Goal: Information Seeking & Learning: Learn about a topic

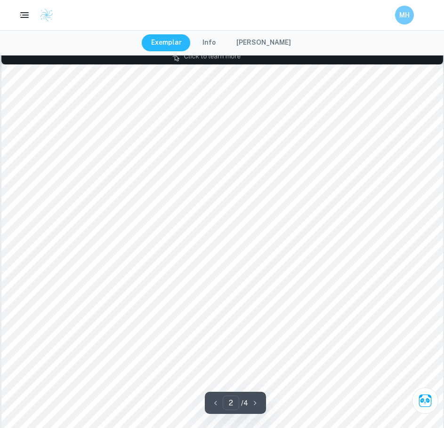
scroll to position [628, 0]
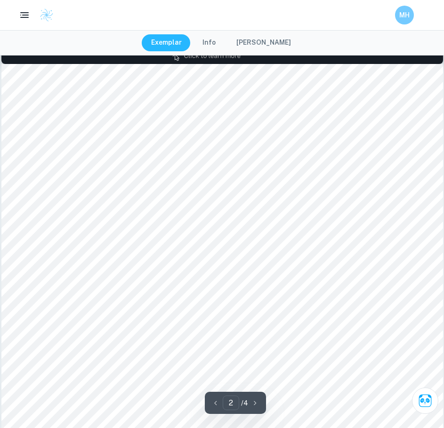
click at [207, 43] on button "Info" at bounding box center [209, 42] width 32 height 17
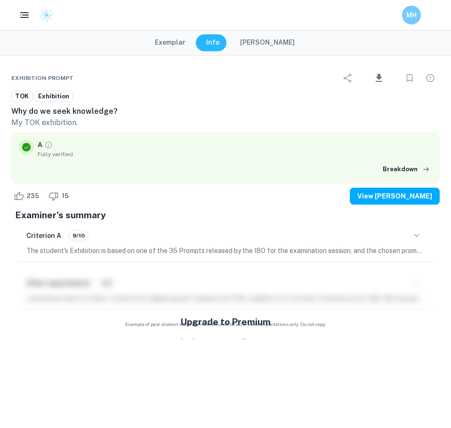
click at [189, 42] on button "Exemplar" at bounding box center [169, 42] width 49 height 17
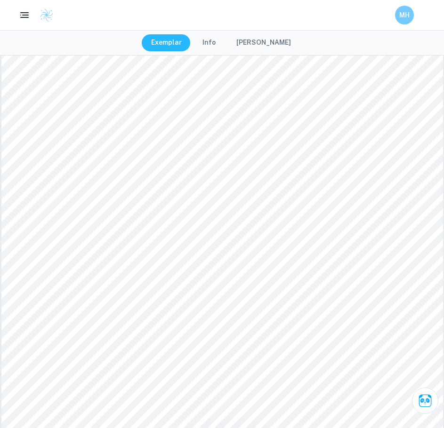
scroll to position [1433, 0]
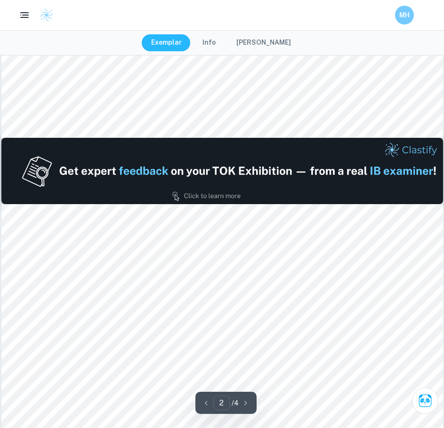
type input "1"
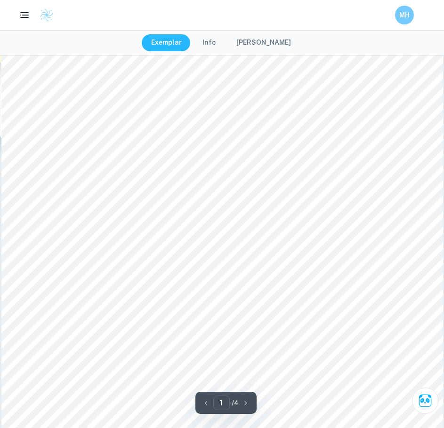
scroll to position [110, 0]
click at [20, 12] on icon "button" at bounding box center [25, 15] width 12 height 12
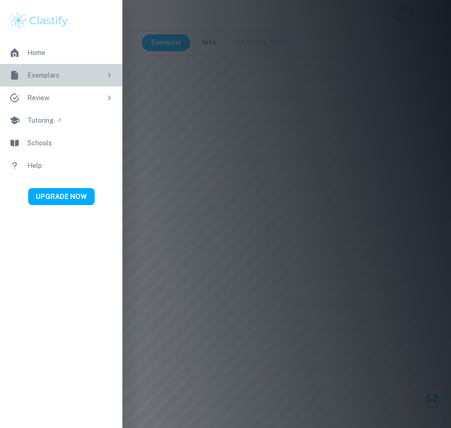
click at [47, 74] on div "Exemplars" at bounding box center [64, 75] width 74 height 10
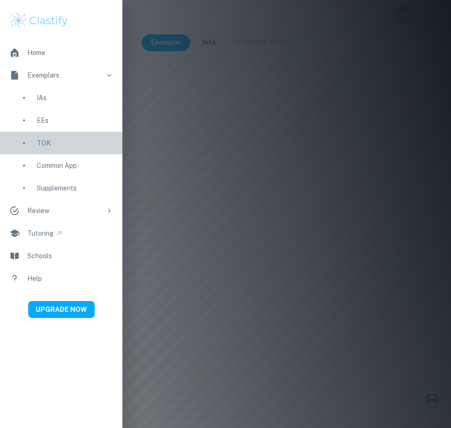
click at [53, 134] on link "TOK" at bounding box center [61, 143] width 122 height 23
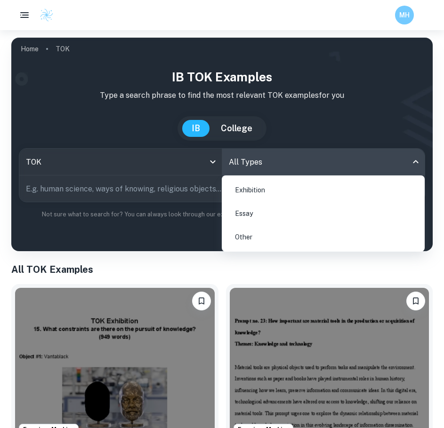
click at [271, 168] on body "We value your privacy We use cookies to enhance your browsing experience, serve…" at bounding box center [222, 244] width 444 height 428
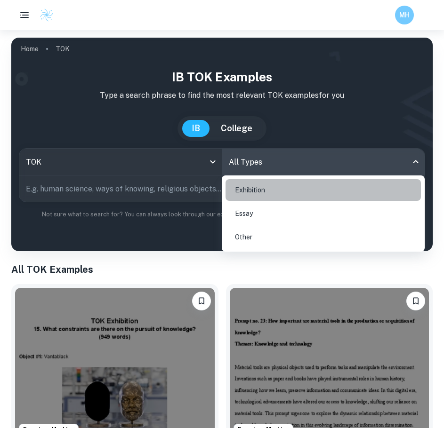
click at [273, 196] on li "Exhibition" at bounding box center [322, 190] width 195 height 22
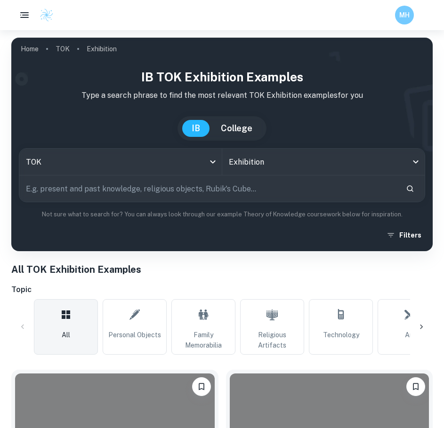
click at [262, 186] on input "text" at bounding box center [208, 188] width 379 height 26
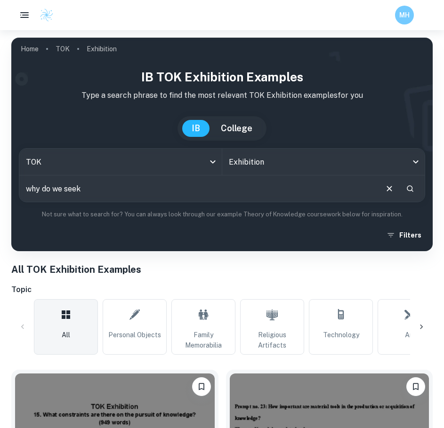
scroll to position [1, 0]
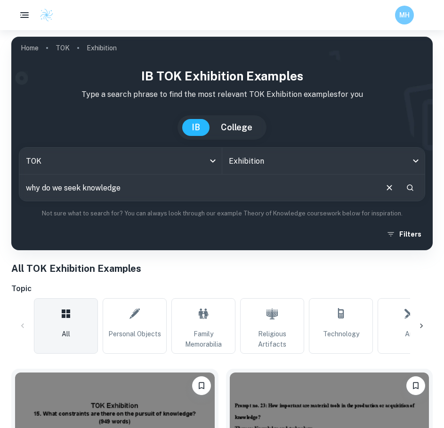
type input "why do we seek knowledge"
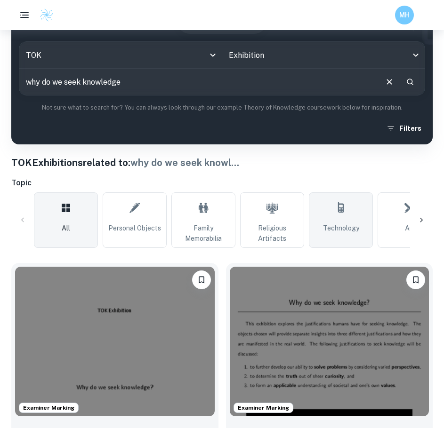
scroll to position [129, 0]
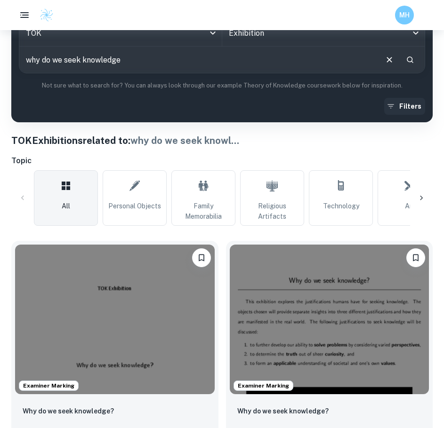
click at [405, 106] on button "Filters" at bounding box center [404, 106] width 41 height 17
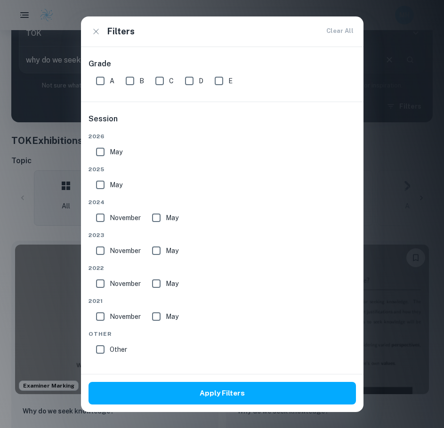
scroll to position [179, 0]
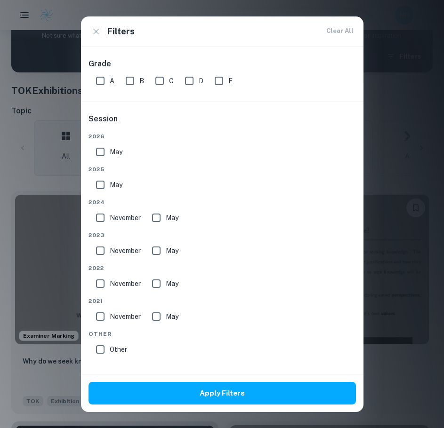
click at [374, 39] on div "Filters Clear All Grade A B C D E Criteria Session 2026 May 2025 May 2024 Novem…" at bounding box center [222, 214] width 444 height 428
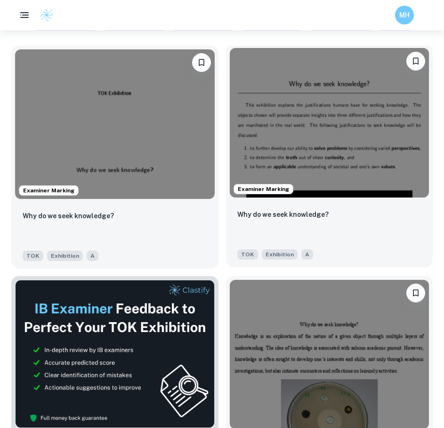
scroll to position [0, 0]
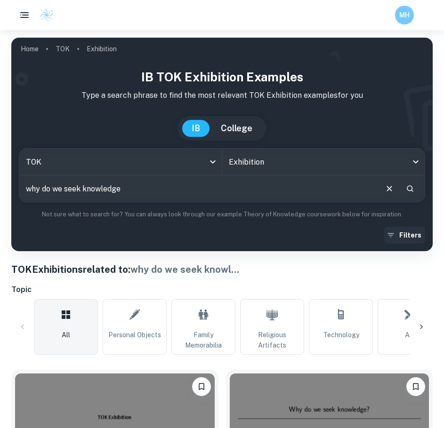
click at [416, 232] on button "Filters" at bounding box center [404, 235] width 41 height 17
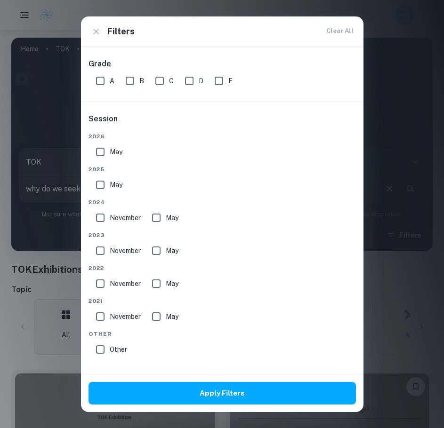
click at [100, 147] on input "May" at bounding box center [100, 152] width 19 height 19
checkbox input "true"
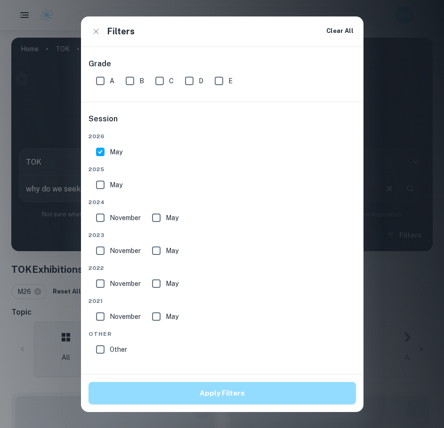
click at [158, 393] on button "Apply Filters" at bounding box center [221, 393] width 267 height 23
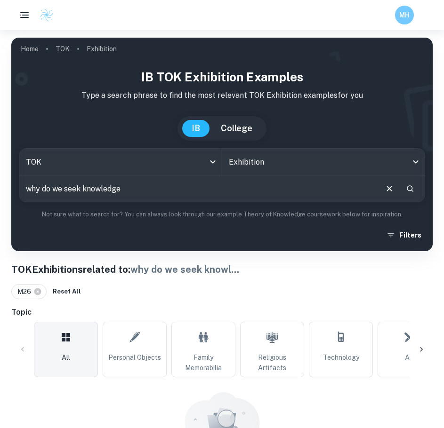
scroll to position [80, 0]
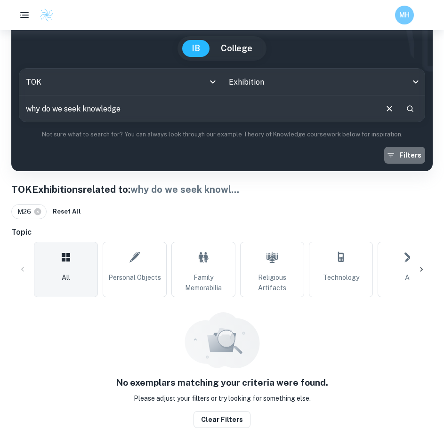
click at [411, 156] on button "Filters" at bounding box center [404, 155] width 41 height 17
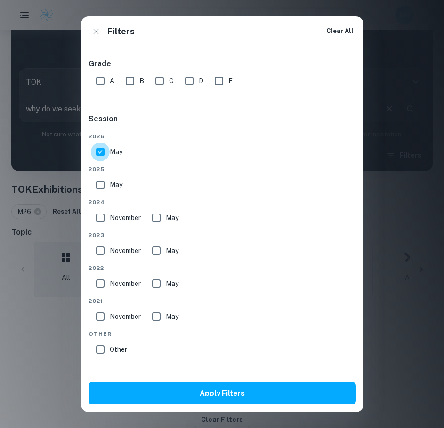
click at [104, 159] on input "May" at bounding box center [100, 152] width 19 height 19
checkbox input "false"
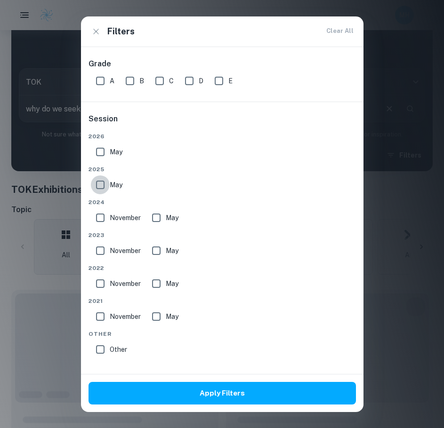
click at [103, 184] on input "May" at bounding box center [100, 184] width 19 height 19
checkbox input "true"
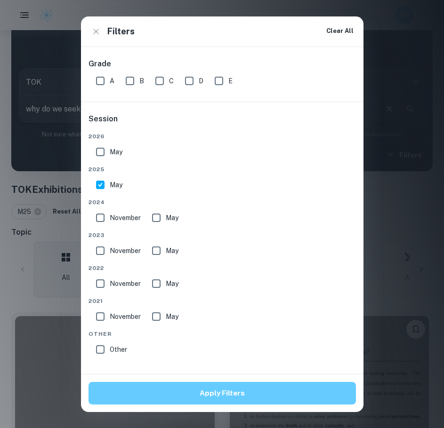
click at [195, 389] on button "Apply Filters" at bounding box center [221, 393] width 267 height 23
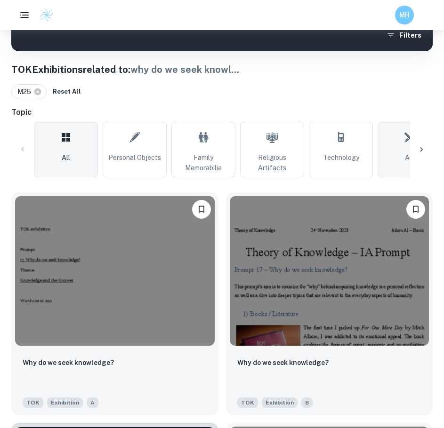
scroll to position [200, 0]
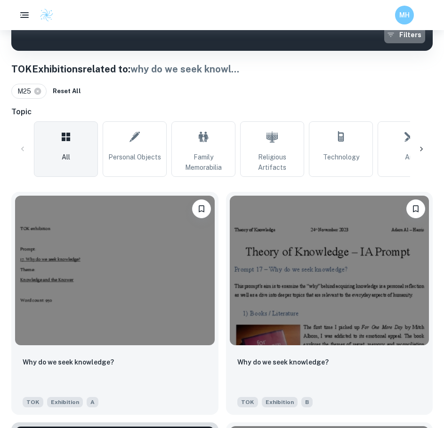
click at [417, 39] on button "Filters" at bounding box center [404, 34] width 41 height 17
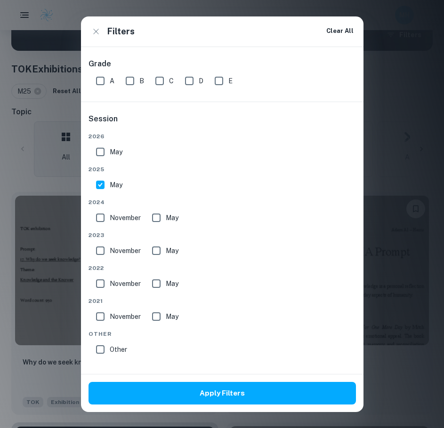
click at [107, 189] on input "May" at bounding box center [100, 184] width 19 height 19
checkbox input "false"
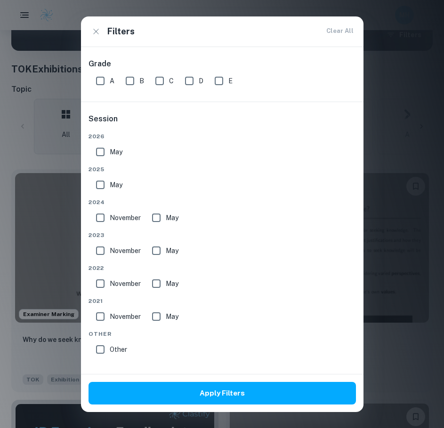
click at [110, 221] on span "November" at bounding box center [125, 218] width 31 height 10
click at [110, 221] on input "November" at bounding box center [100, 217] width 19 height 19
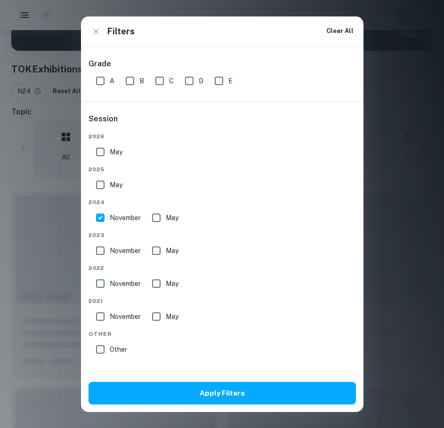
click at [96, 218] on input "November" at bounding box center [100, 217] width 19 height 19
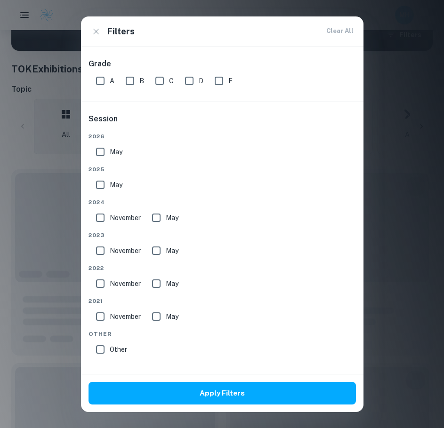
click at [98, 219] on input "November" at bounding box center [100, 217] width 19 height 19
checkbox input "true"
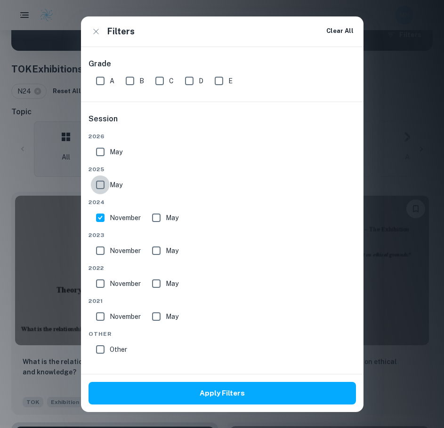
click at [103, 186] on input "May" at bounding box center [100, 184] width 19 height 19
checkbox input "true"
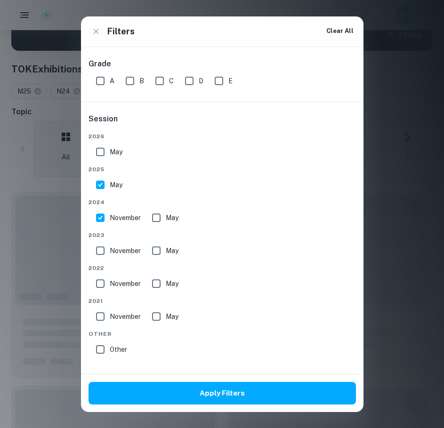
click at [155, 221] on input "May" at bounding box center [156, 217] width 19 height 19
checkbox input "true"
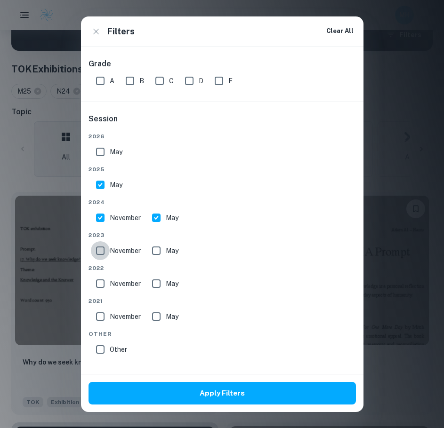
click at [102, 248] on input "November" at bounding box center [100, 250] width 19 height 19
checkbox input "true"
click at [156, 247] on input "May" at bounding box center [156, 250] width 19 height 19
checkbox input "true"
click at [197, 412] on div "Apply Filters" at bounding box center [222, 393] width 282 height 38
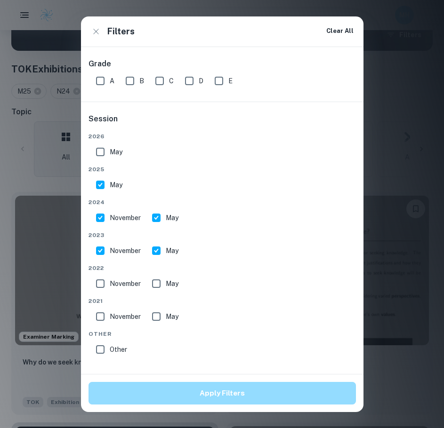
click at [192, 398] on button "Apply Filters" at bounding box center [221, 393] width 267 height 23
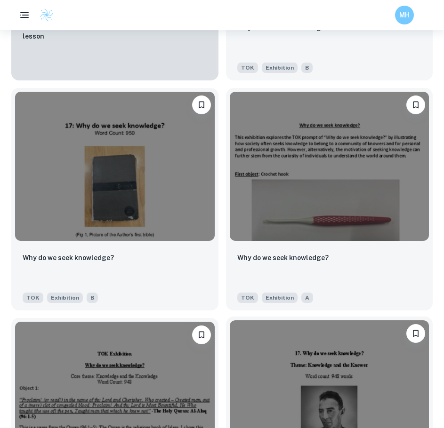
scroll to position [1218, 0]
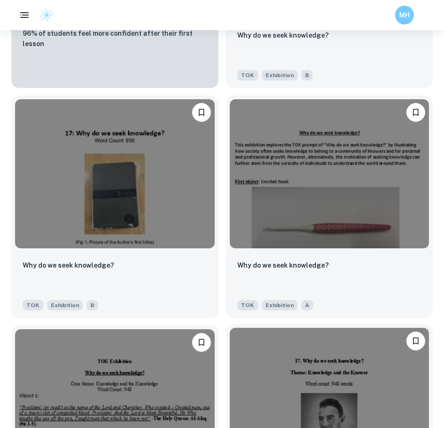
click at [362, 382] on img at bounding box center [329, 403] width 199 height 150
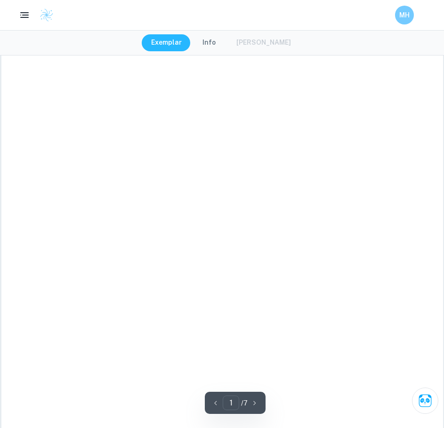
scroll to position [37, 0]
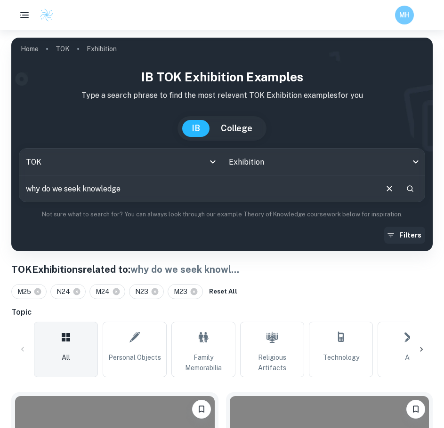
click at [399, 237] on button "Filters" at bounding box center [404, 235] width 41 height 17
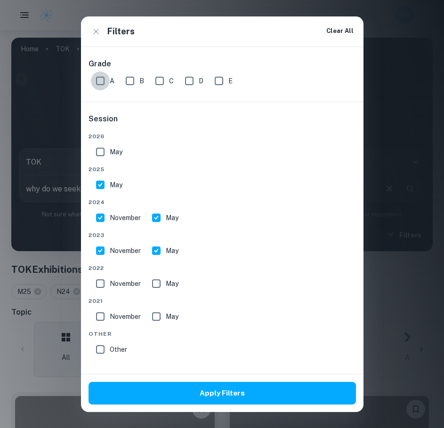
click at [103, 83] on input "A" at bounding box center [100, 80] width 19 height 19
checkbox input "true"
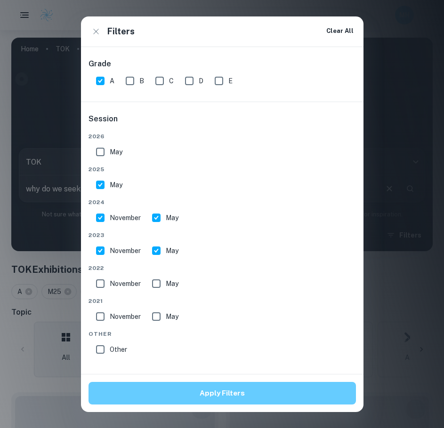
click at [216, 397] on button "Apply Filters" at bounding box center [221, 393] width 267 height 23
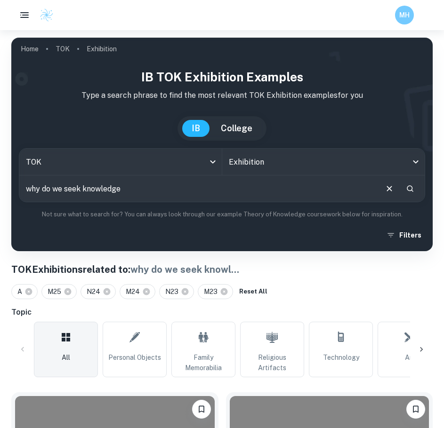
click at [201, 197] on input "why do we seek knowledge" at bounding box center [197, 188] width 357 height 26
click at [422, 344] on div at bounding box center [421, 349] width 23 height 23
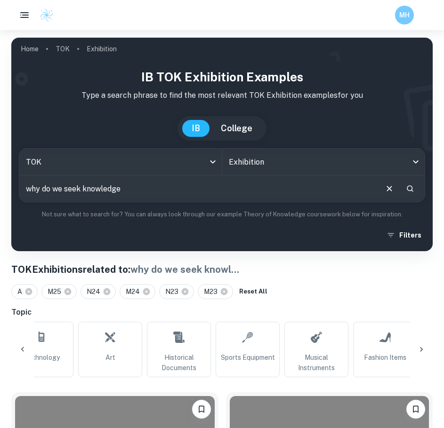
scroll to position [0, 315]
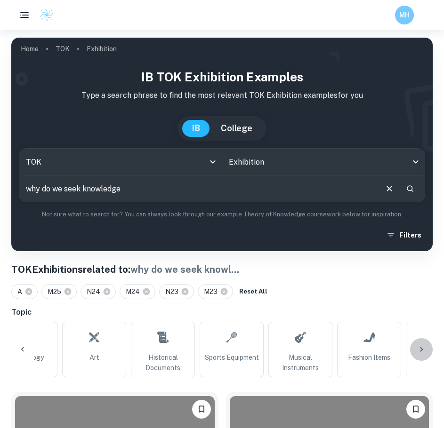
click at [422, 344] on div at bounding box center [421, 349] width 23 height 23
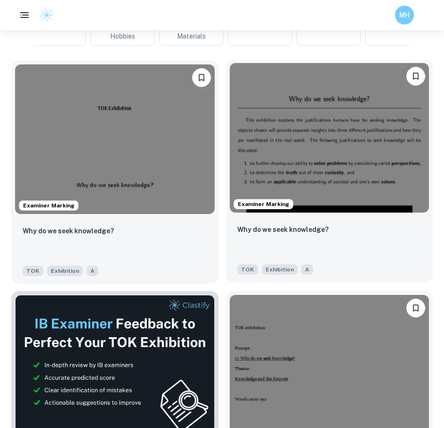
scroll to position [330, 0]
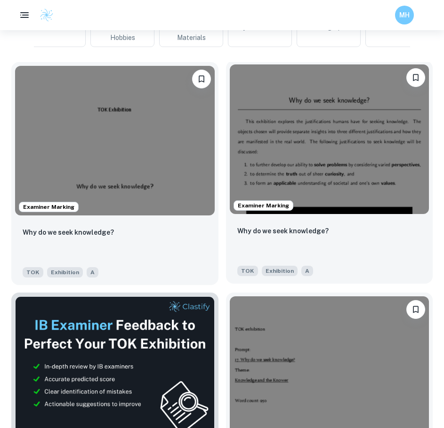
click at [381, 195] on img at bounding box center [329, 139] width 199 height 150
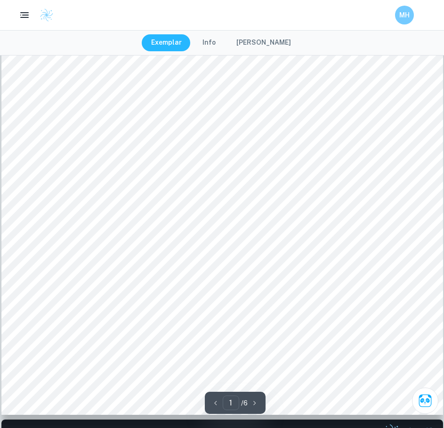
scroll to position [279, 0]
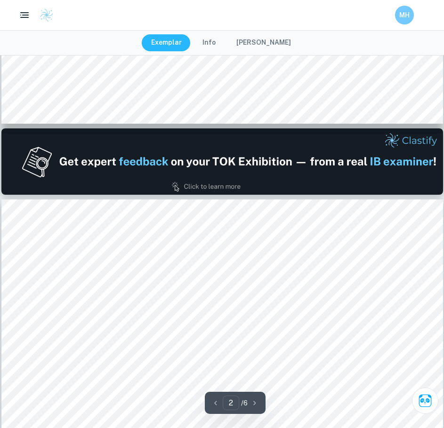
type input "1"
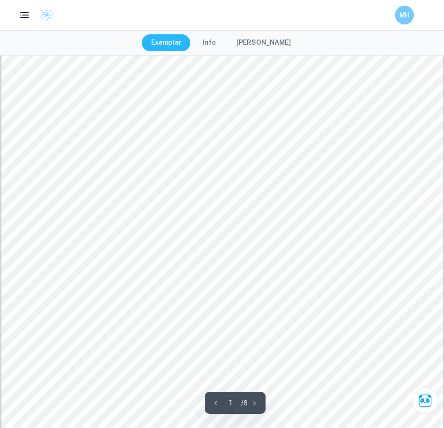
scroll to position [108, 0]
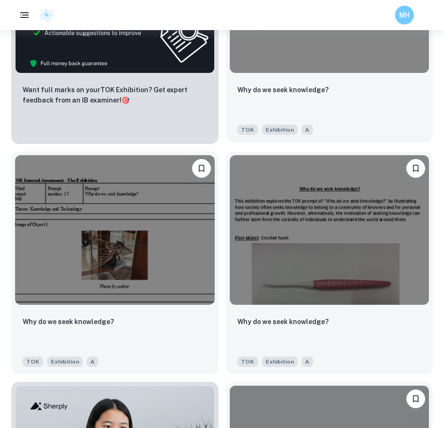
scroll to position [702, 0]
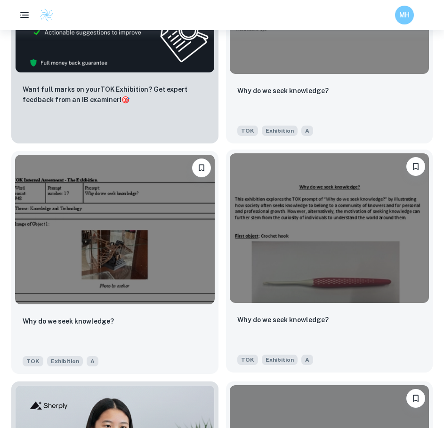
click at [266, 230] on img at bounding box center [329, 228] width 199 height 150
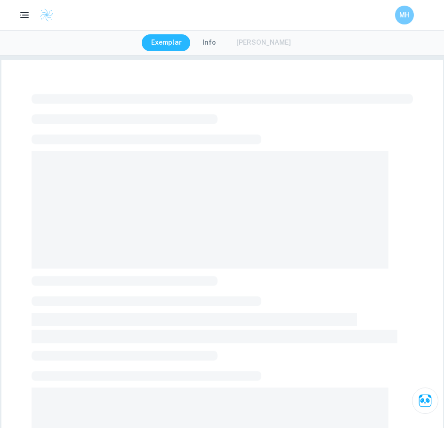
scroll to position [144, 0]
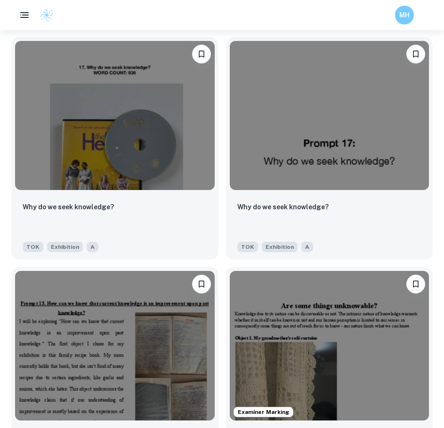
scroll to position [1278, 0]
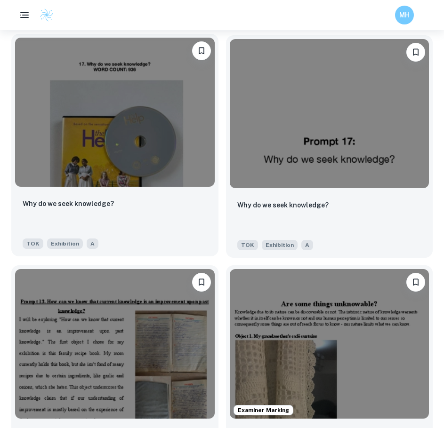
click at [174, 137] on img at bounding box center [114, 113] width 199 height 150
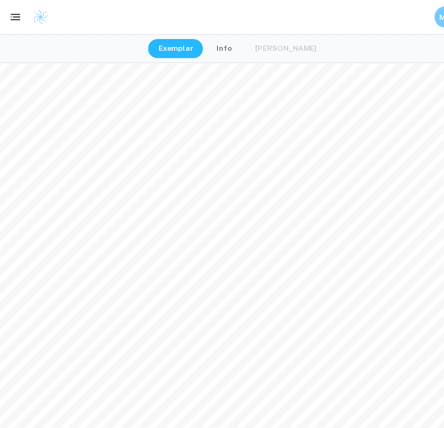
scroll to position [1505, 0]
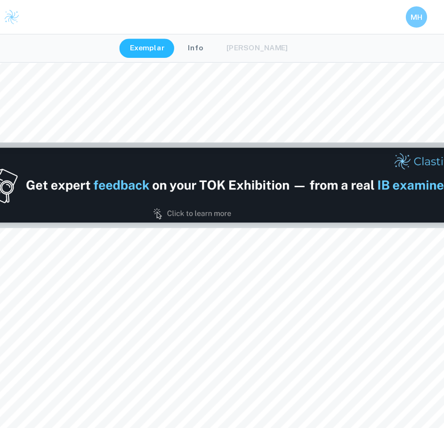
type input "1"
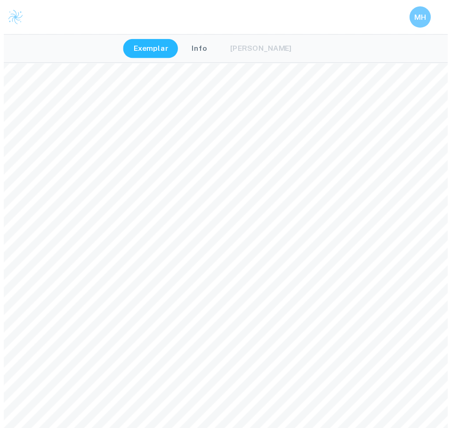
scroll to position [0, 0]
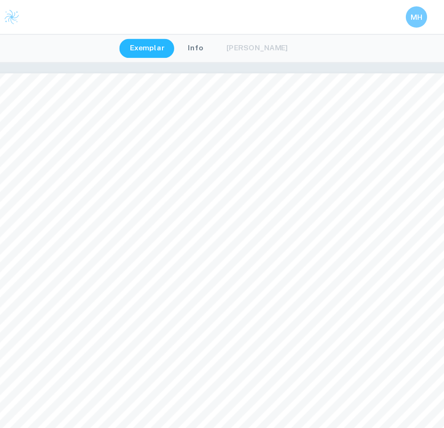
click at [213, 42] on button "Info" at bounding box center [209, 42] width 32 height 17
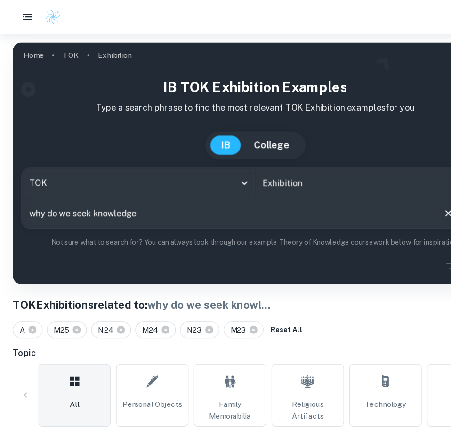
scroll to position [1278, 0]
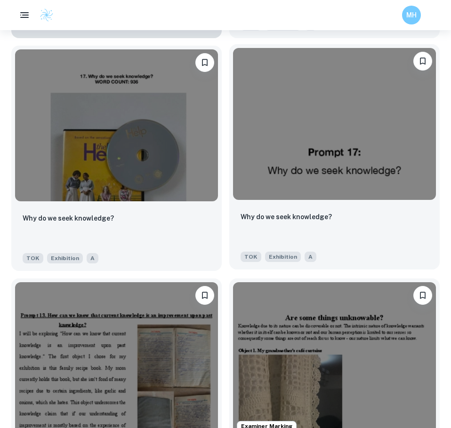
click at [361, 208] on div "Why do we seek knowledge? TOK Exhibition A" at bounding box center [334, 237] width 210 height 66
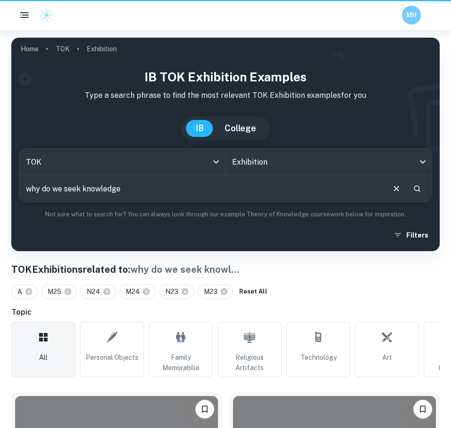
scroll to position [1278, 0]
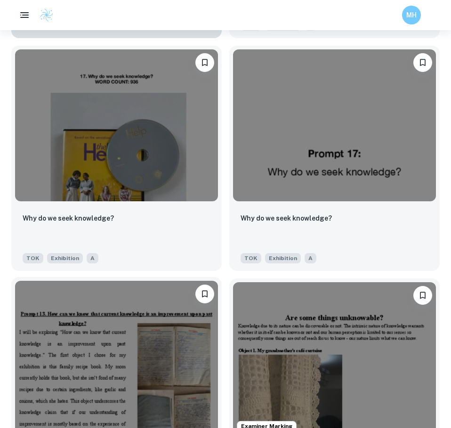
click at [147, 322] on img at bounding box center [116, 357] width 203 height 152
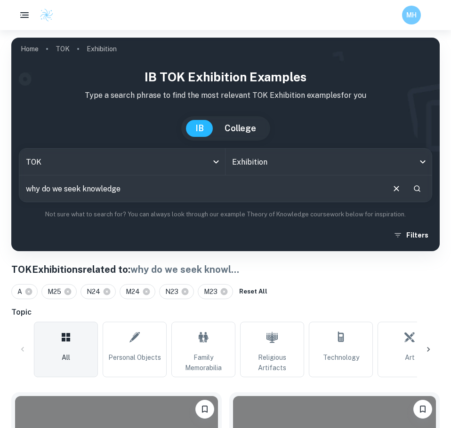
scroll to position [1278, 0]
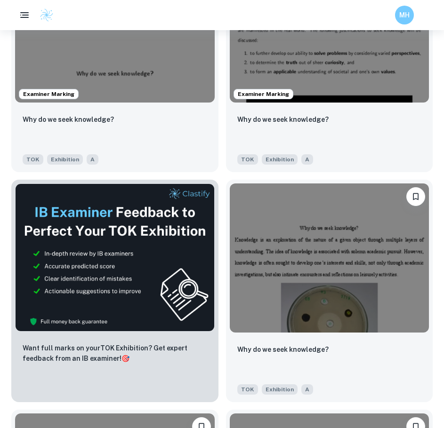
scroll to position [421, 0]
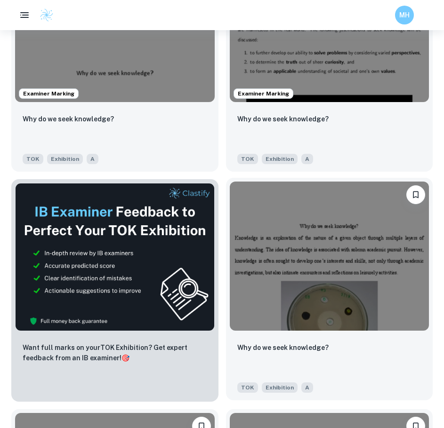
click at [357, 294] on img at bounding box center [329, 257] width 199 height 150
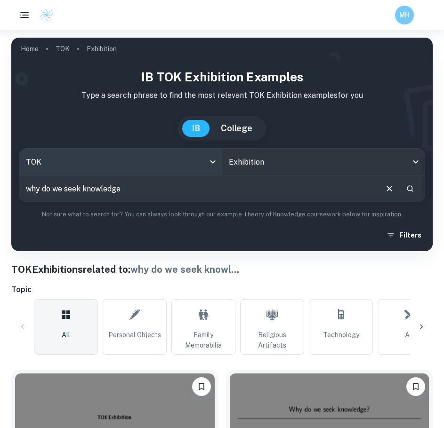
scroll to position [262, 0]
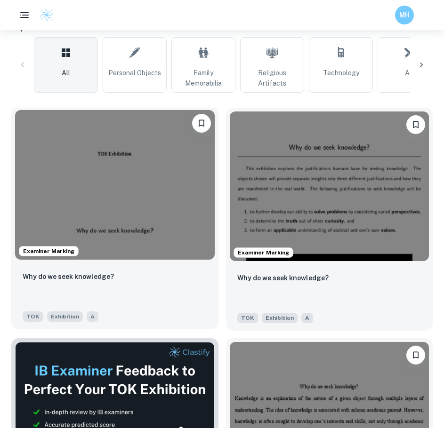
click at [127, 171] on img at bounding box center [114, 185] width 199 height 150
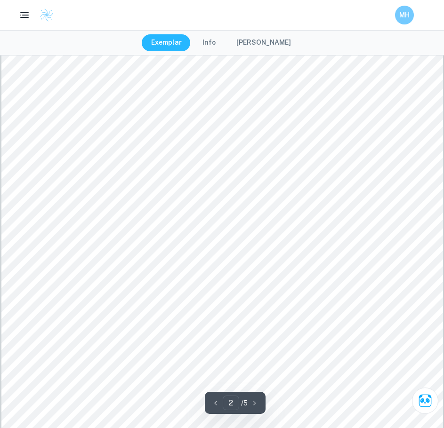
scroll to position [762, 0]
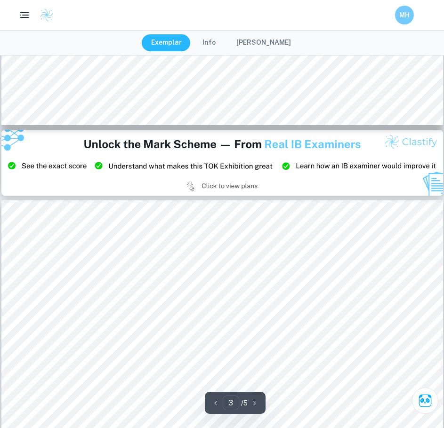
type input "2"
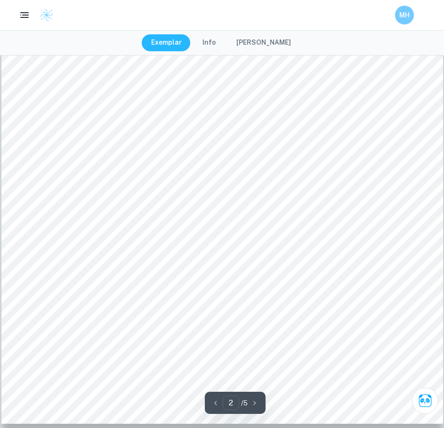
scroll to position [860, 0]
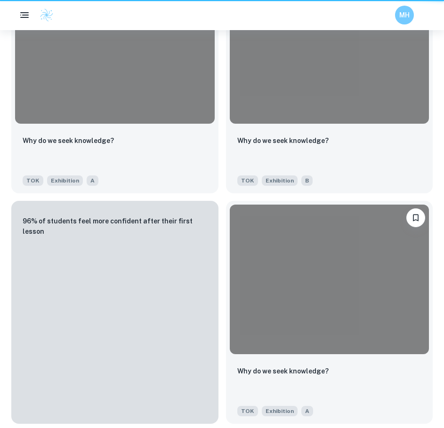
scroll to position [262, 0]
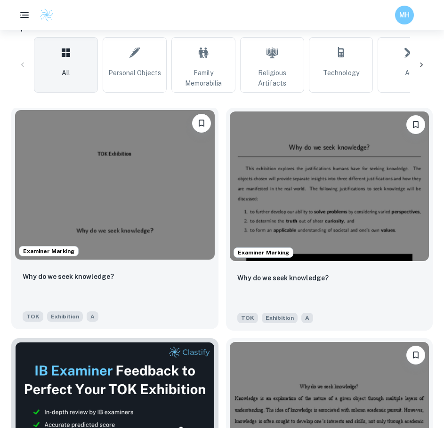
click at [174, 174] on img at bounding box center [114, 185] width 199 height 150
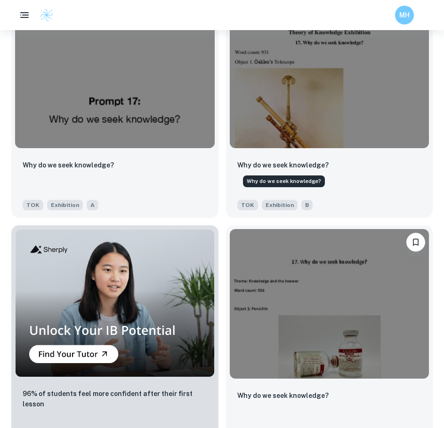
scroll to position [2678, 0]
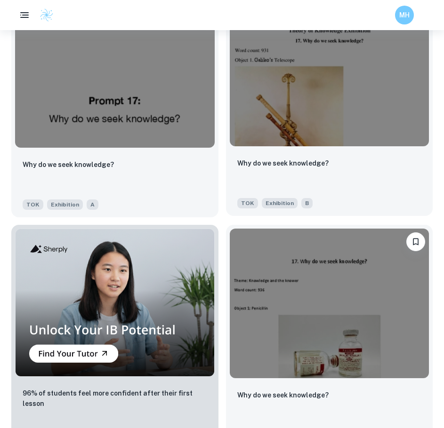
click at [302, 176] on div "Why do we seek knowledge?" at bounding box center [329, 174] width 184 height 32
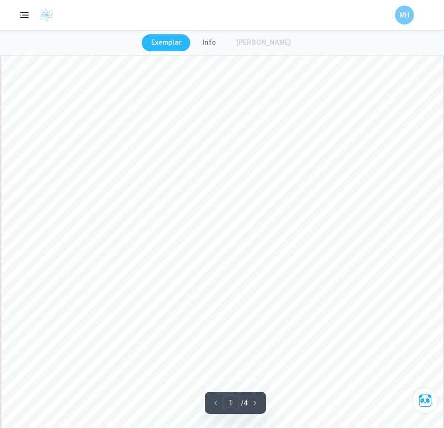
scroll to position [266, 0]
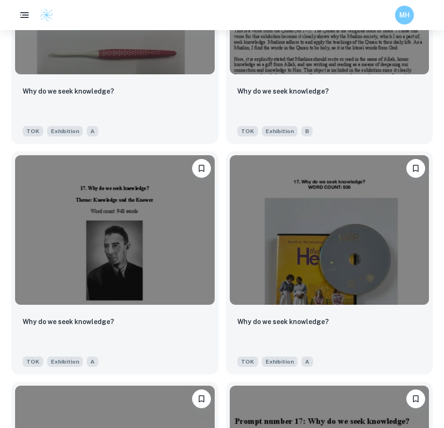
scroll to position [1950, 0]
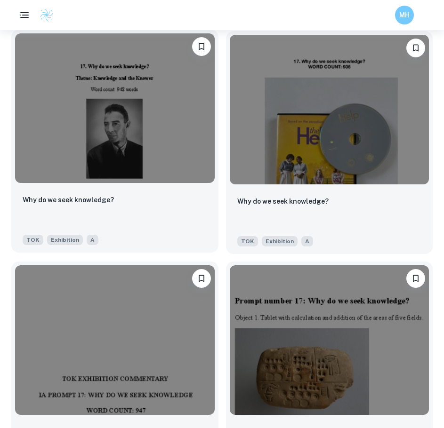
click at [164, 149] on img at bounding box center [114, 108] width 199 height 150
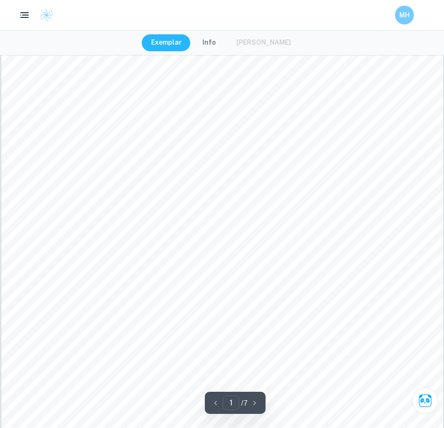
scroll to position [252, 0]
click at [221, 47] on button "Info" at bounding box center [209, 42] width 32 height 17
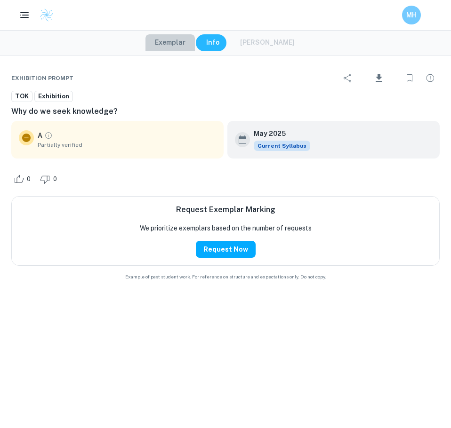
click at [193, 45] on button "Exemplar" at bounding box center [169, 42] width 49 height 17
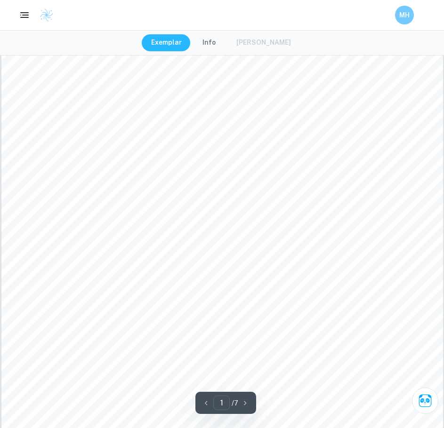
scroll to position [299, 0]
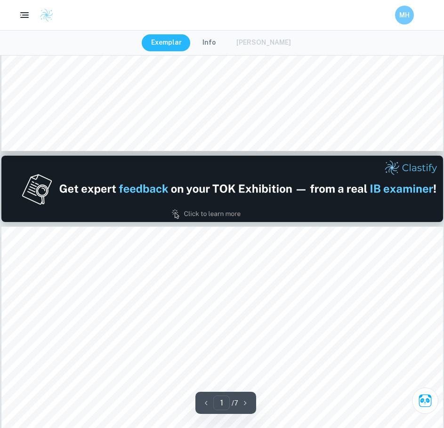
type input "2"
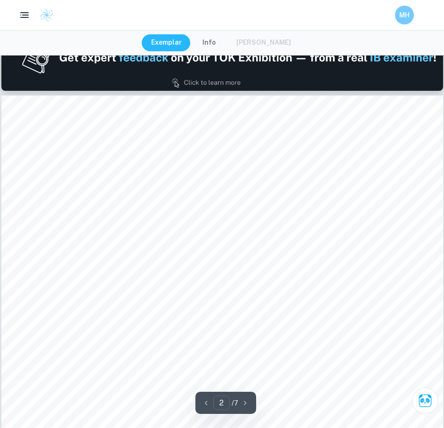
scroll to position [671, 0]
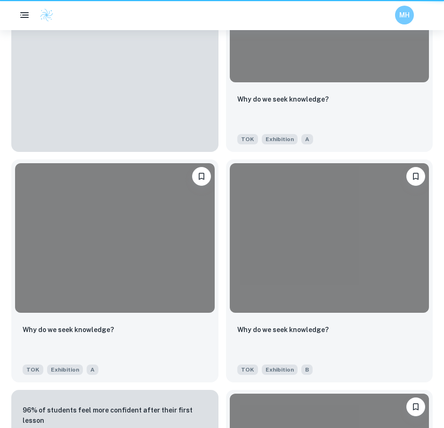
scroll to position [1950, 0]
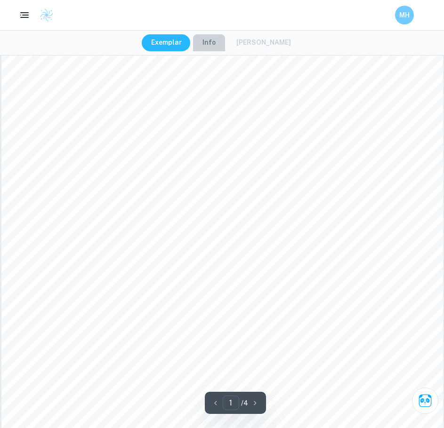
click at [215, 42] on button "Info" at bounding box center [209, 42] width 32 height 17
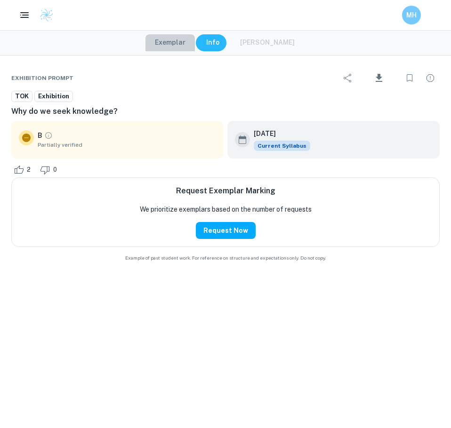
click at [187, 40] on button "Exemplar" at bounding box center [169, 42] width 49 height 17
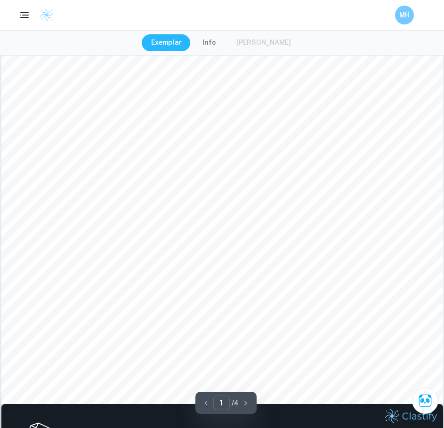
scroll to position [222, 0]
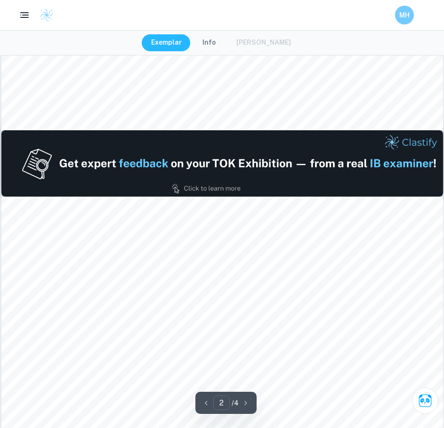
type input "1"
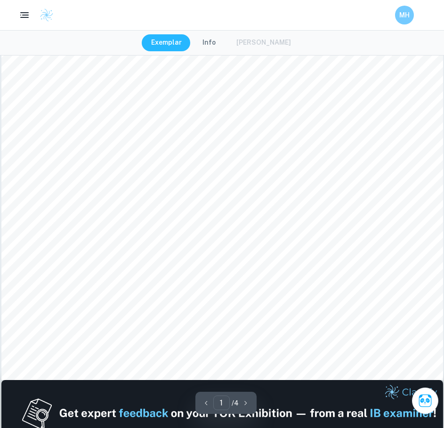
scroll to position [246, 0]
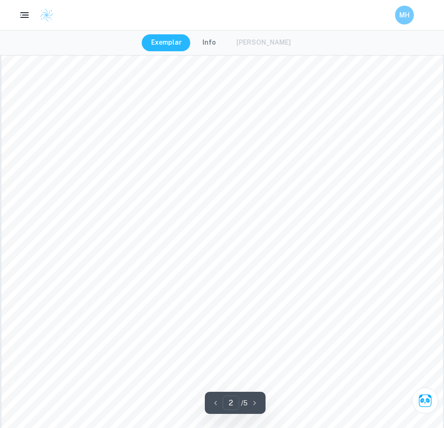
scroll to position [706, 0]
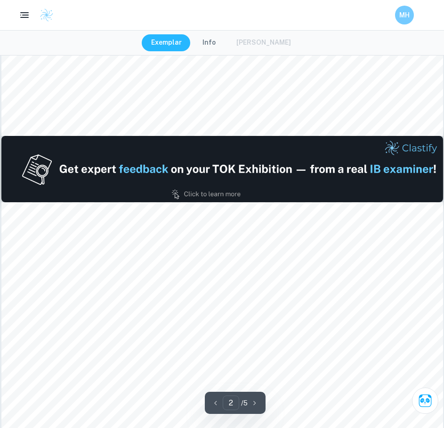
type input "1"
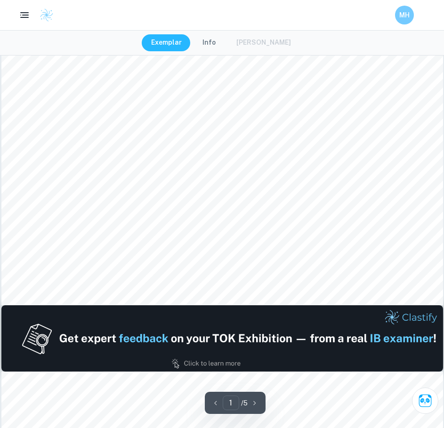
scroll to position [376, 0]
